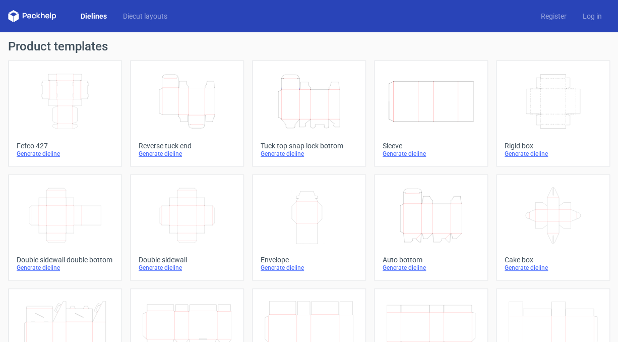
click at [182, 100] on icon "Height Depth Width" at bounding box center [187, 101] width 89 height 56
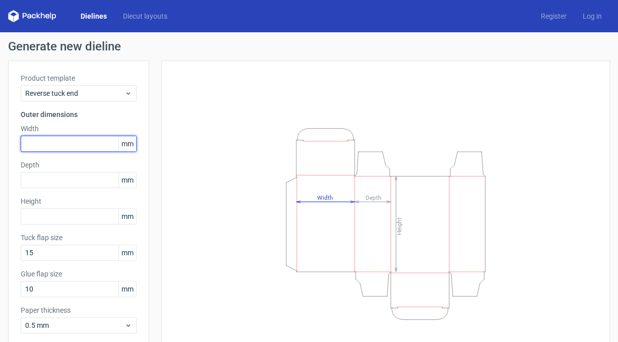
click at [41, 144] on input "text" at bounding box center [79, 144] width 116 height 16
type input "72"
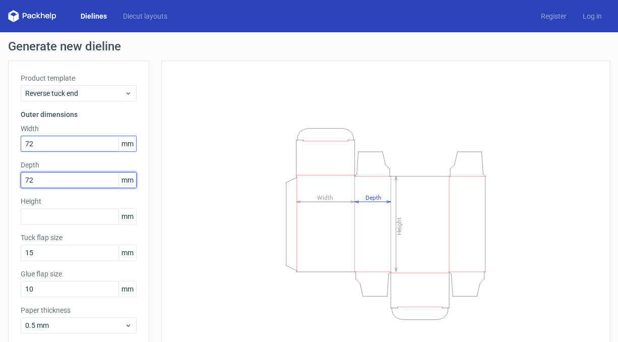
type input "72"
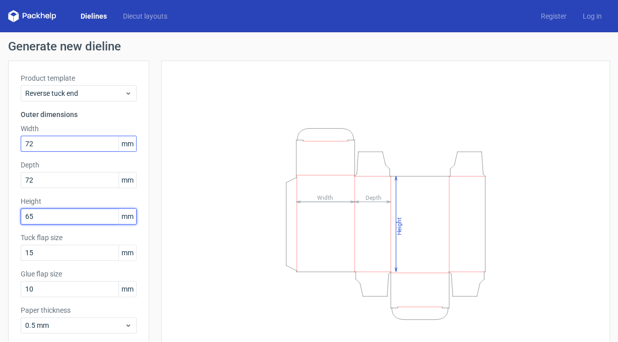
type input "65"
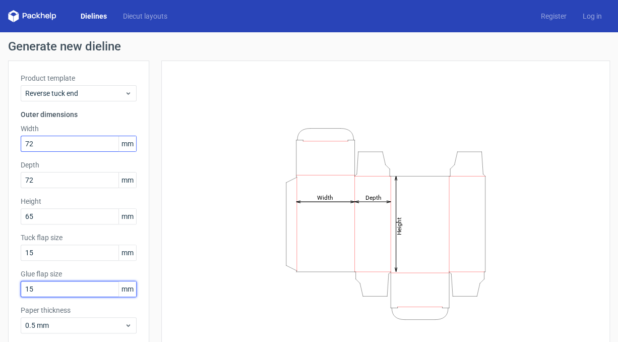
type input "15"
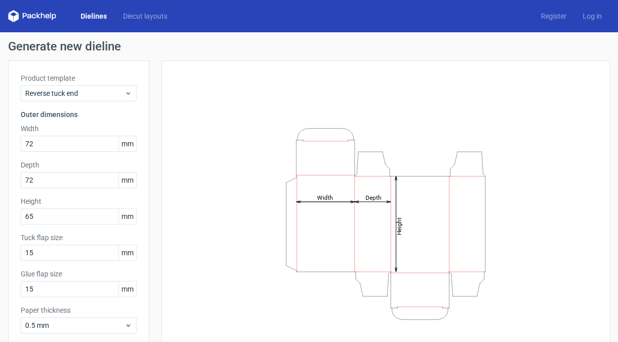
scroll to position [52, 0]
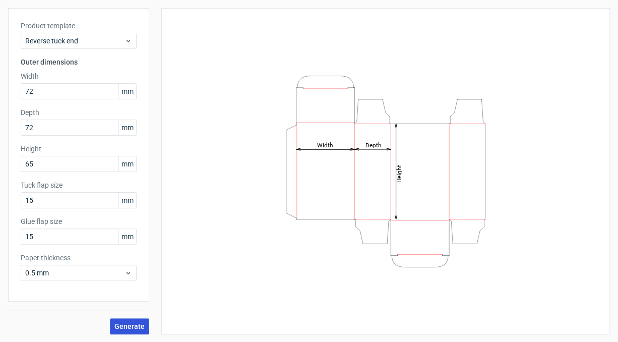
click at [132, 324] on span "Generate" at bounding box center [129, 326] width 30 height 7
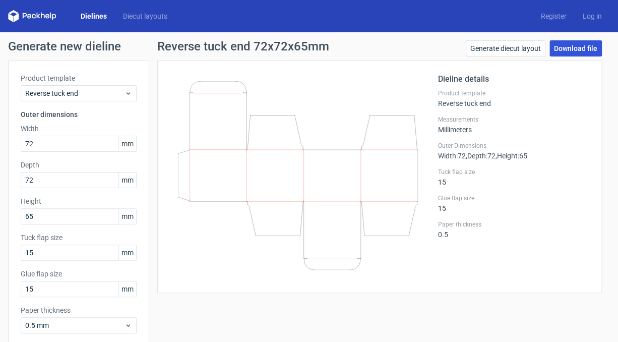
click at [559, 47] on link "Download file" at bounding box center [576, 48] width 52 height 16
